Goal: Complete application form

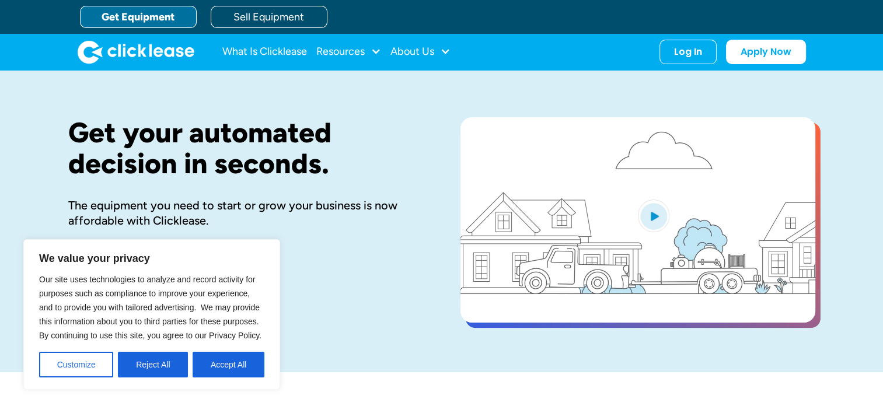
click at [404, 130] on h1 "Get your automated decision in seconds." at bounding box center [245, 148] width 355 height 62
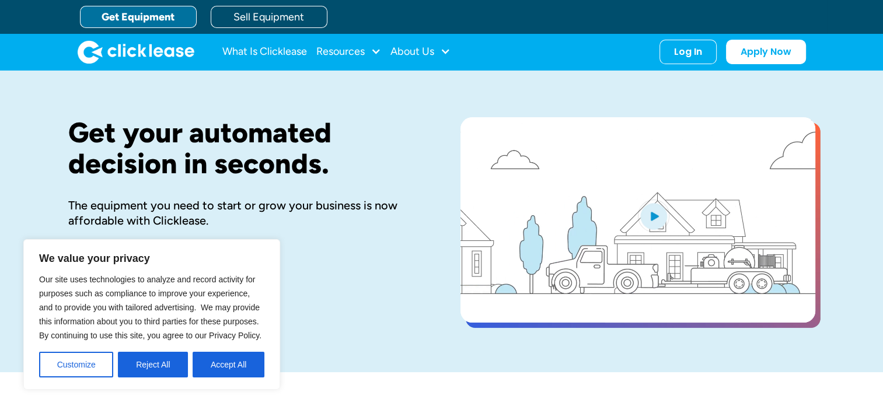
click at [347, 142] on h1 "Get your automated decision in seconds." at bounding box center [245, 148] width 355 height 62
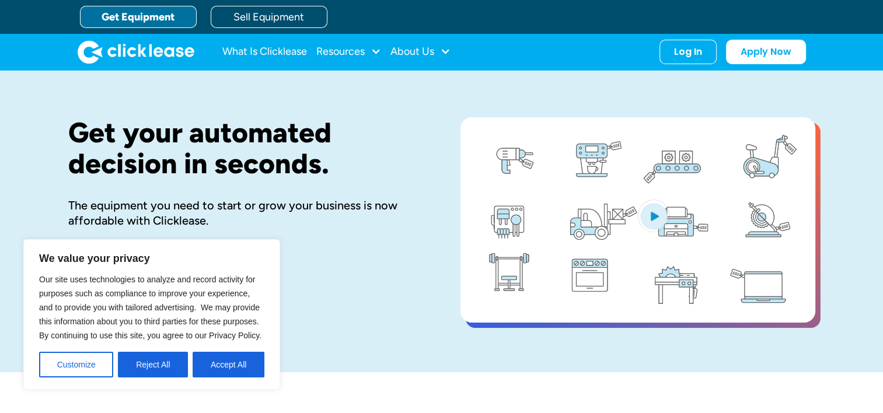
click at [367, 305] on div "Get your automated decision in seconds. The equipment you need to start or grow…" at bounding box center [245, 221] width 355 height 208
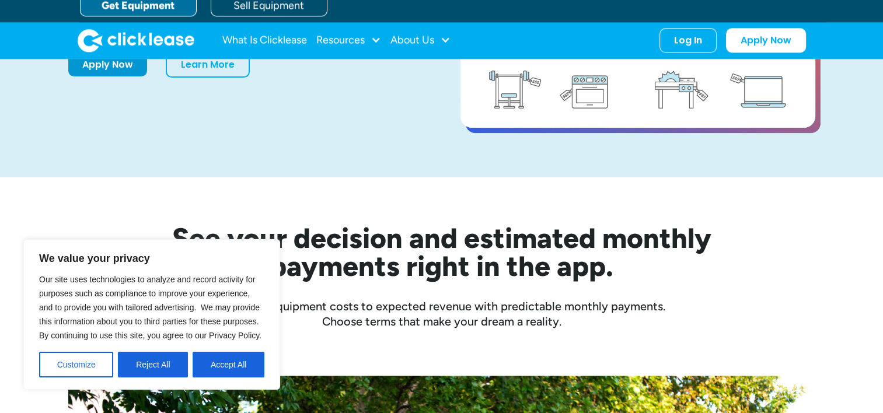
scroll to position [117, 0]
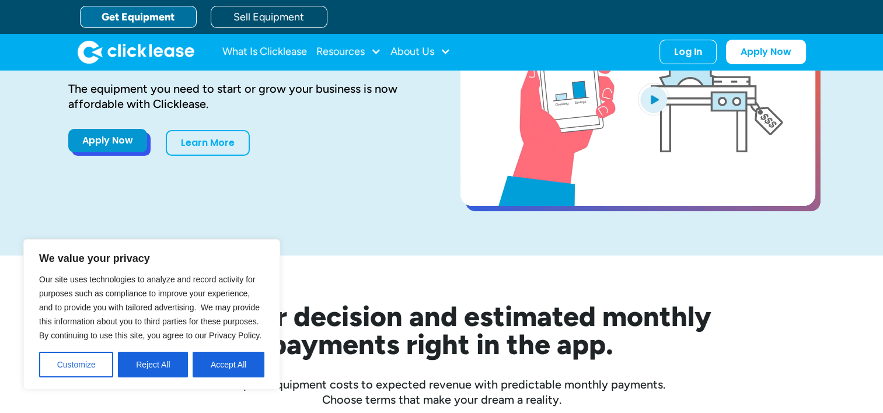
click at [104, 141] on link "Apply Now" at bounding box center [107, 140] width 79 height 23
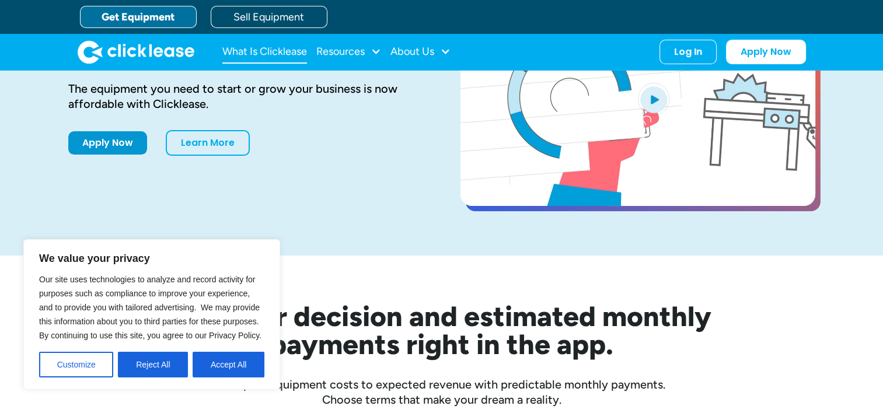
click at [292, 49] on link "What Is Clicklease" at bounding box center [264, 51] width 85 height 23
